Goal: Information Seeking & Learning: Learn about a topic

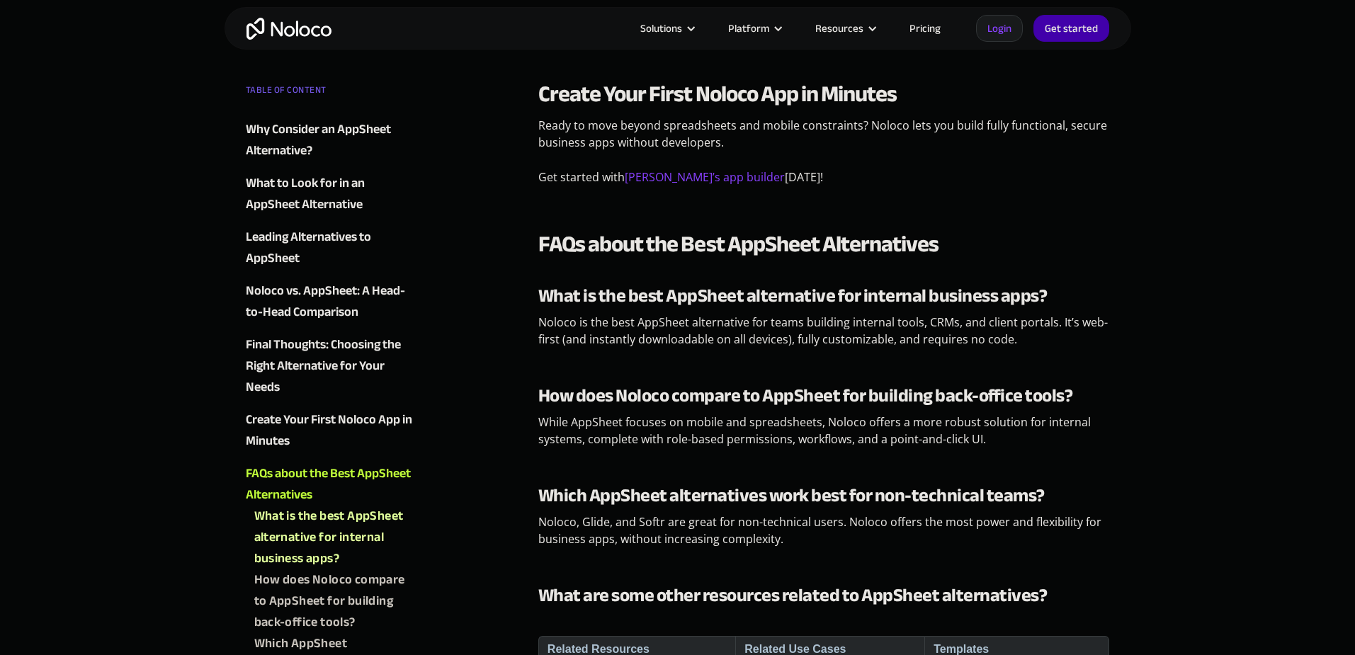
click at [281, 30] on img "home" at bounding box center [289, 29] width 85 height 22
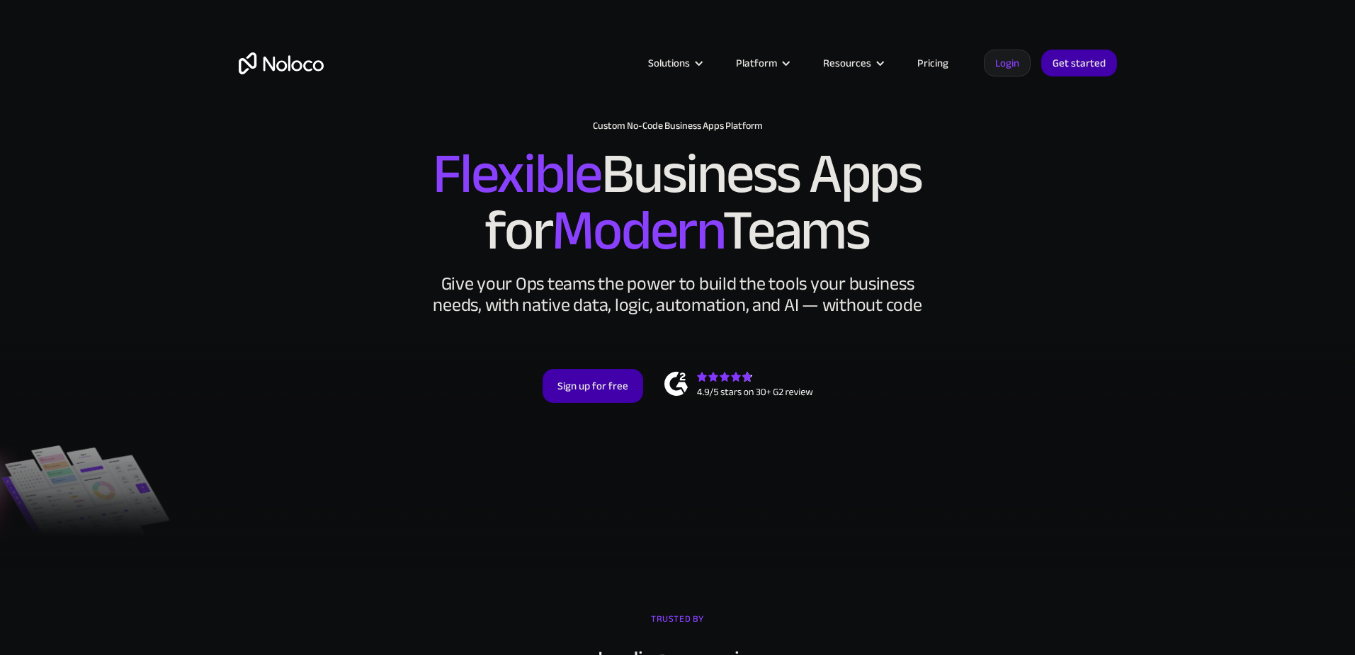
click at [929, 65] on link "Pricing" at bounding box center [933, 63] width 67 height 18
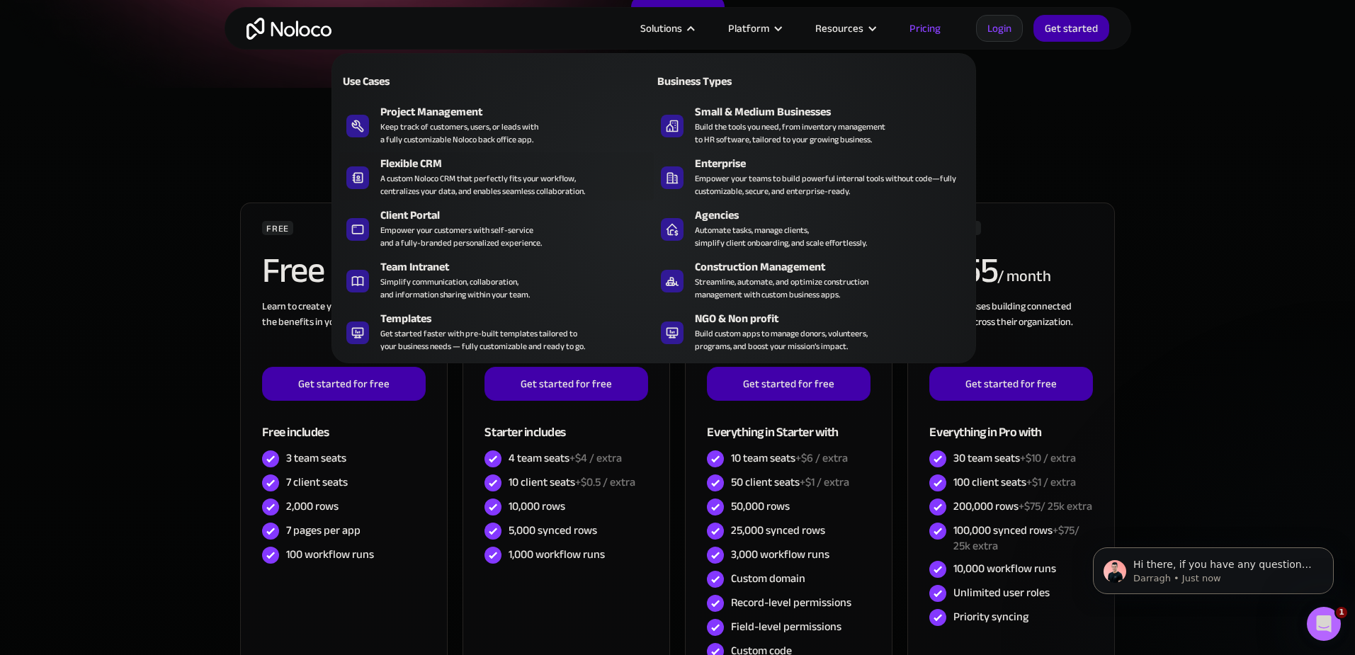
click at [425, 164] on div "Flexible CRM" at bounding box center [520, 163] width 280 height 17
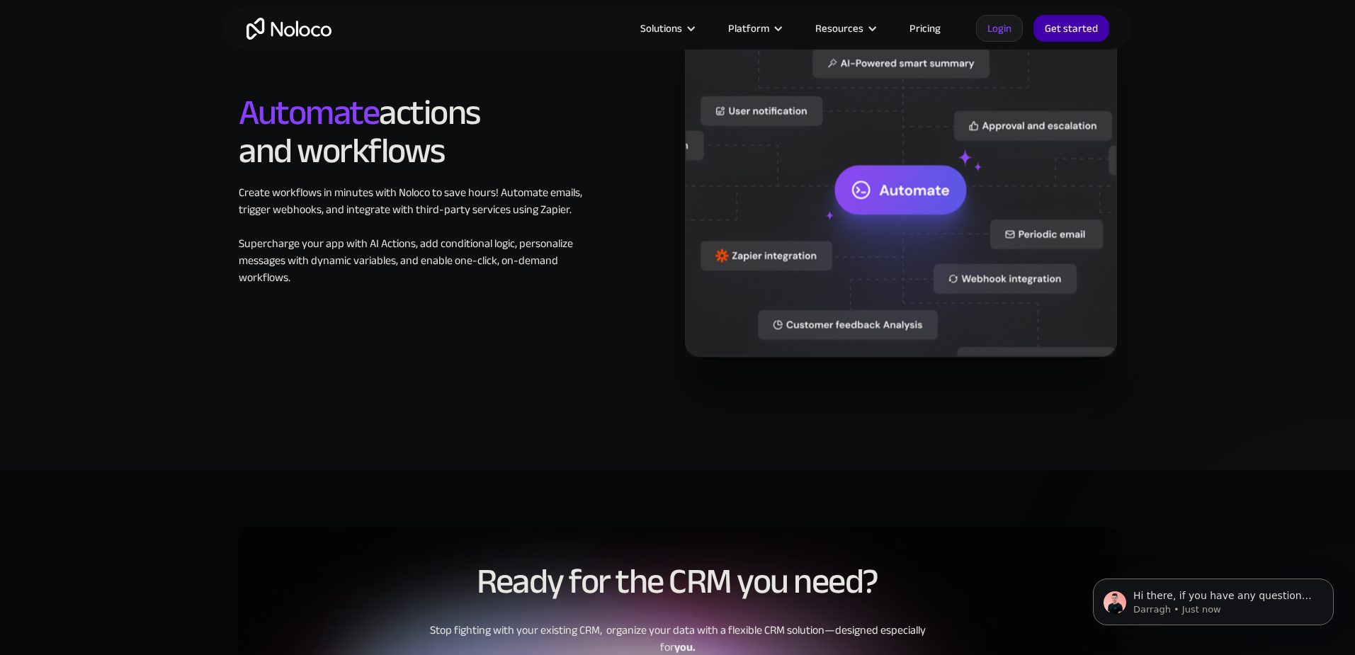
scroll to position [2218, 0]
